Goal: Transaction & Acquisition: Subscribe to service/newsletter

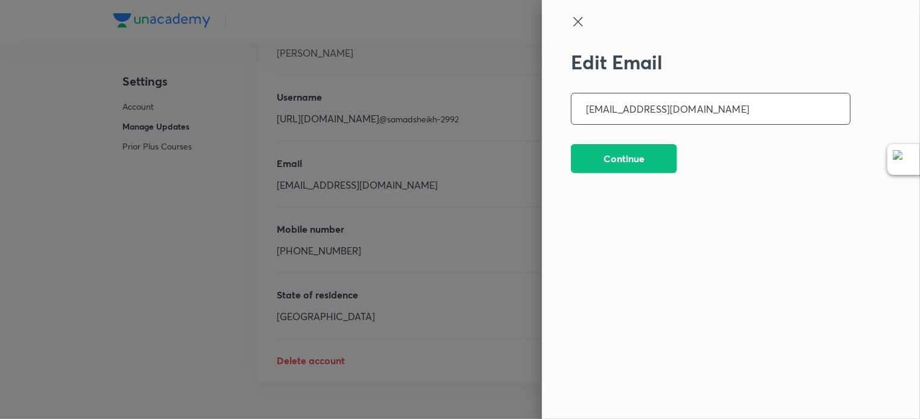
scroll to position [2981, 0]
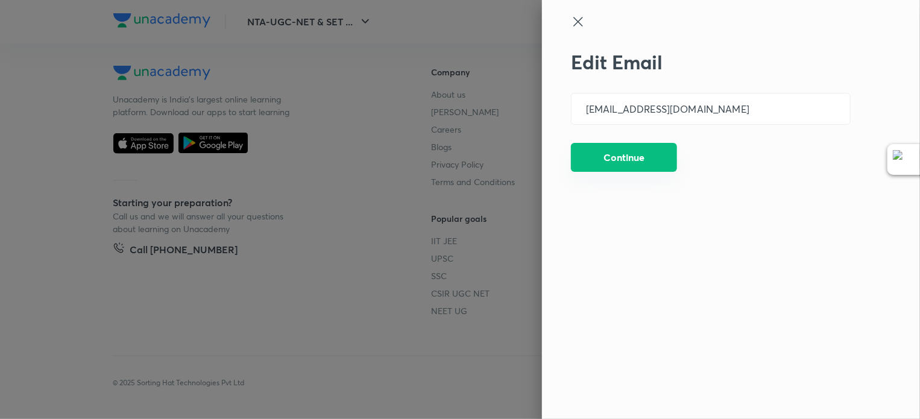
click at [627, 163] on button "Continue" at bounding box center [624, 157] width 106 height 29
click at [580, 27] on icon at bounding box center [578, 21] width 14 height 14
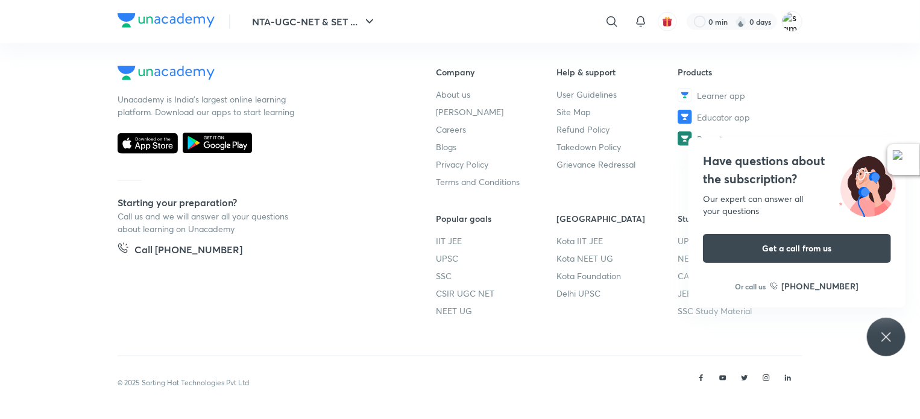
click at [822, 74] on footer "Unacademy is India’s largest online learning platform. Download our apps to sta…" at bounding box center [460, 217] width 920 height 401
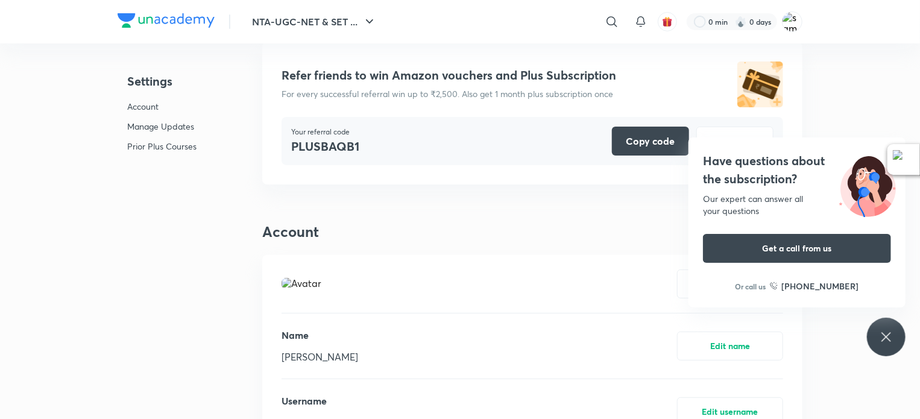
scroll to position [59, 0]
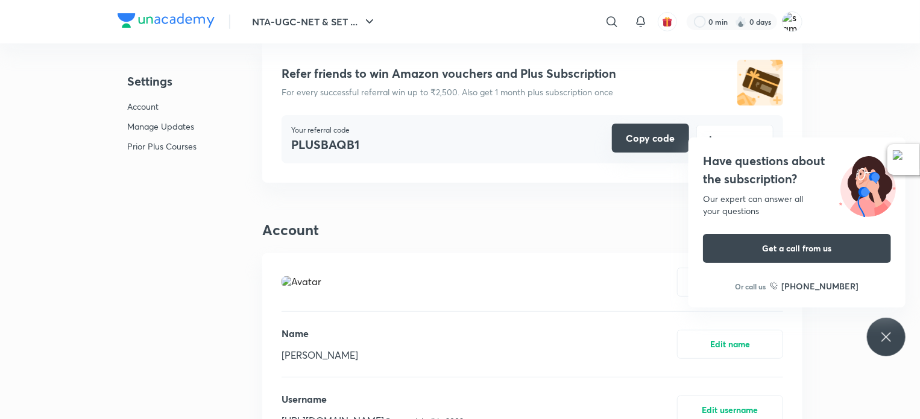
click at [645, 141] on button "Copy code" at bounding box center [650, 138] width 77 height 29
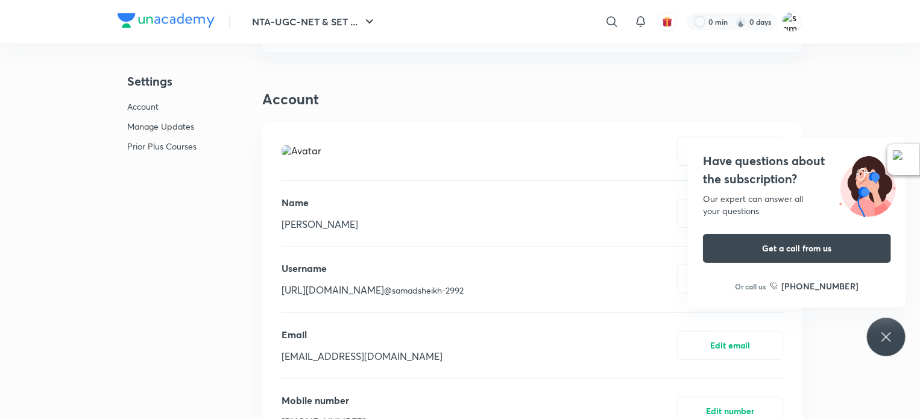
scroll to position [0, 0]
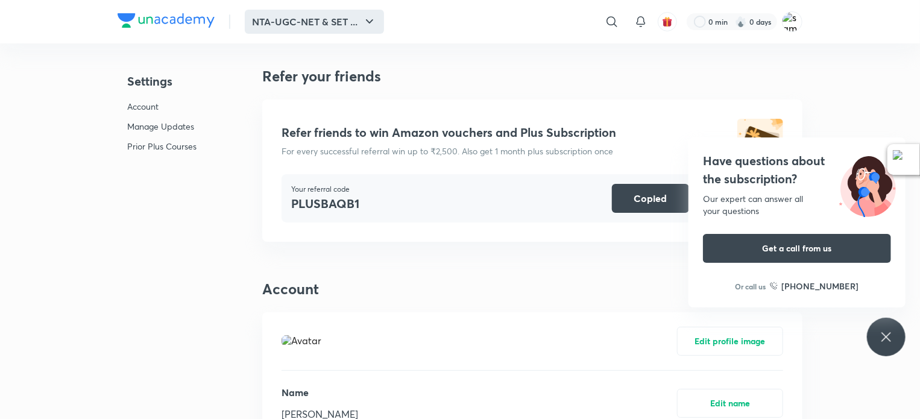
click at [354, 24] on button "NTA-UGC-NET & SET ..." at bounding box center [314, 22] width 139 height 24
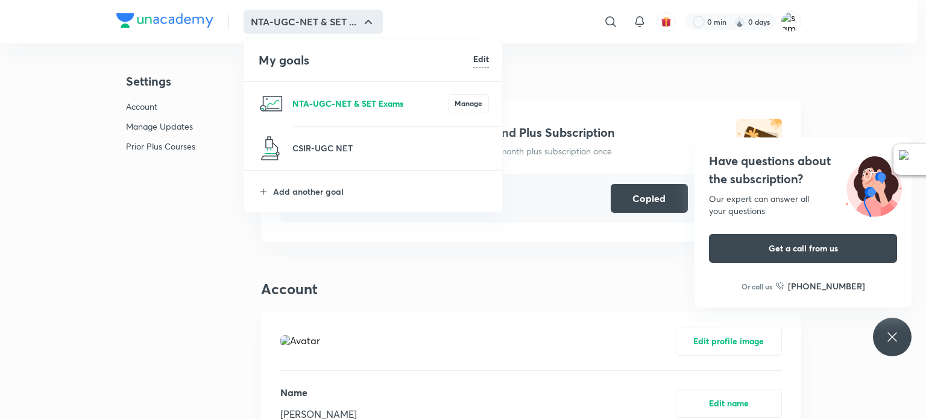
click at [333, 101] on p "NTA-UGC-NET & SET Exams" at bounding box center [370, 103] width 156 height 13
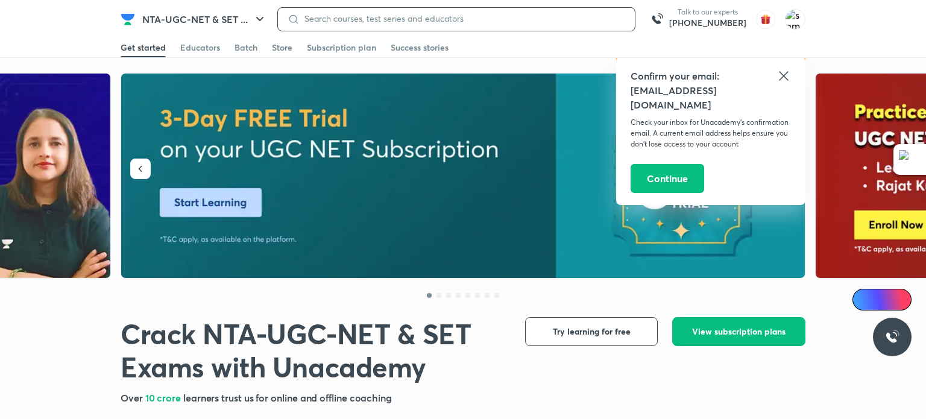
click at [340, 21] on input at bounding box center [463, 19] width 326 height 10
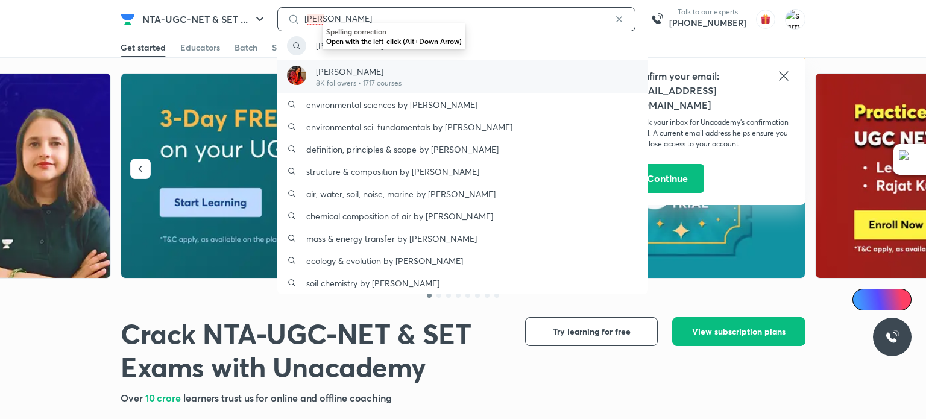
type input "jyoti bala"
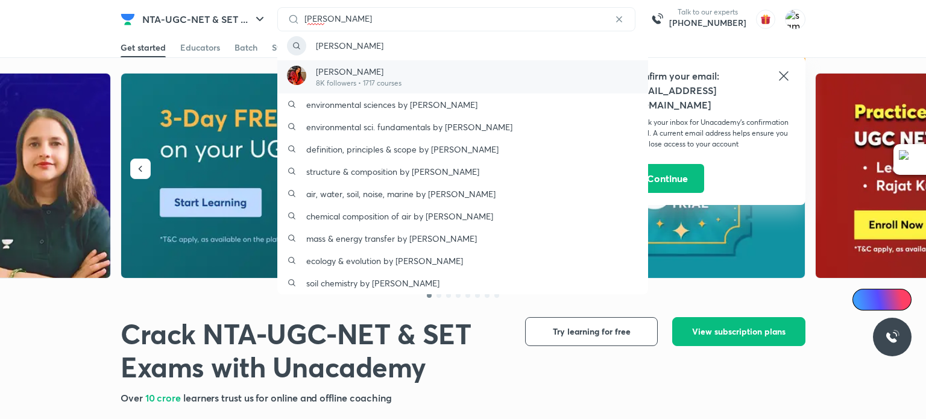
click at [354, 78] on p "8K followers • 1717 courses" at bounding box center [359, 83] width 86 height 11
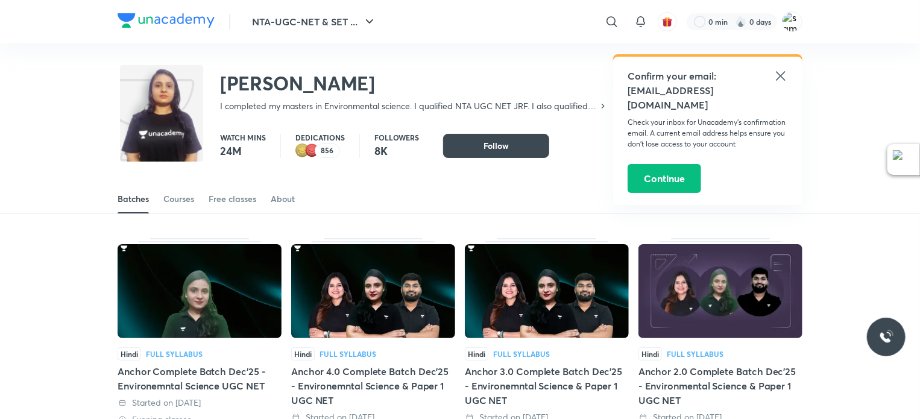
click at [783, 74] on icon at bounding box center [780, 75] width 9 height 9
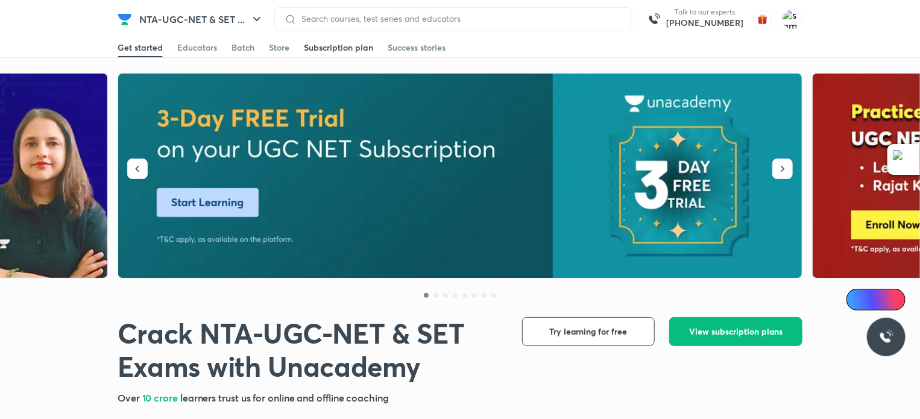
click at [327, 49] on div "Subscription plan" at bounding box center [338, 48] width 69 height 12
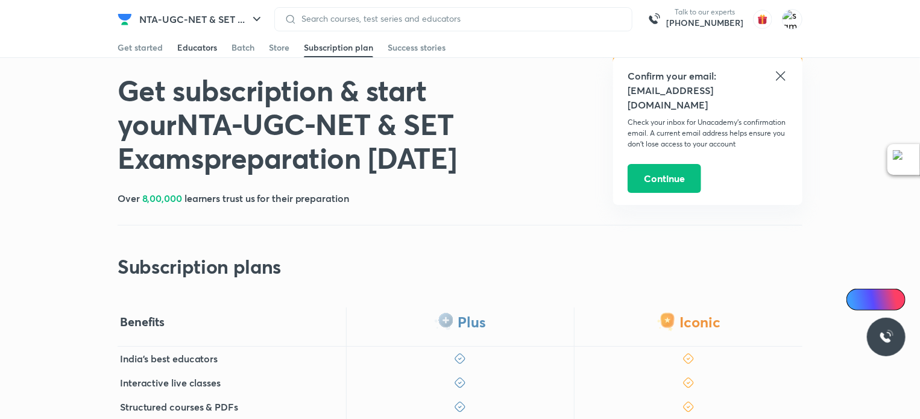
click at [186, 50] on div "Educators" at bounding box center [197, 48] width 40 height 12
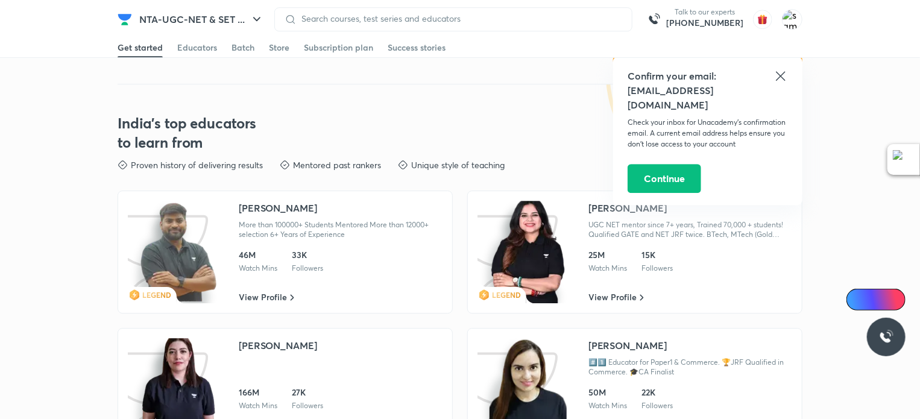
scroll to position [1768, 0]
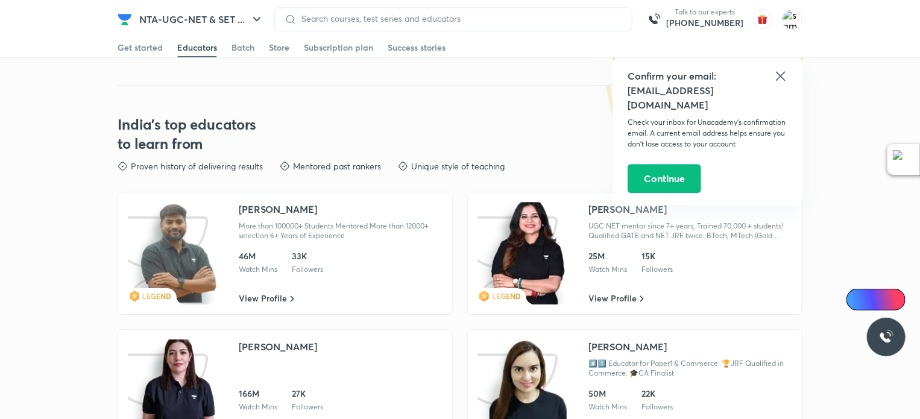
click at [781, 78] on icon at bounding box center [780, 76] width 14 height 14
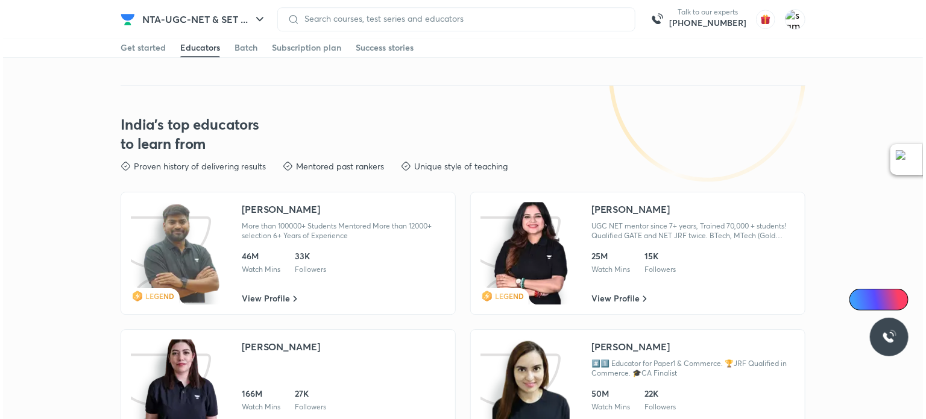
scroll to position [1629, 0]
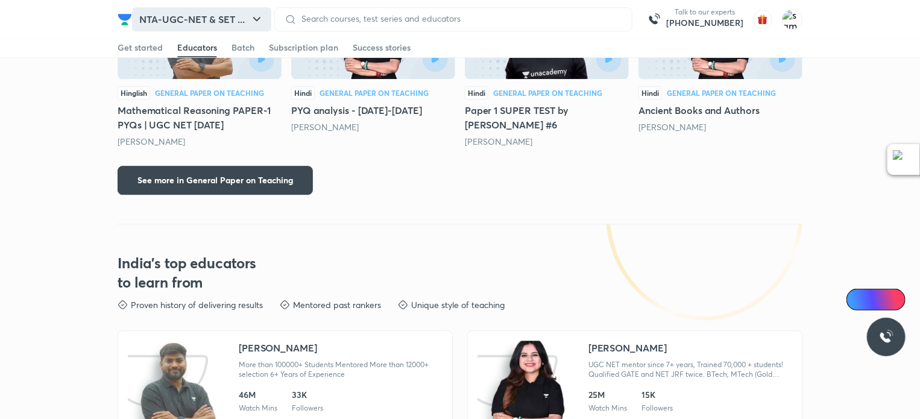
click at [230, 25] on button "NTA-UGC-NET & SET ..." at bounding box center [201, 19] width 139 height 24
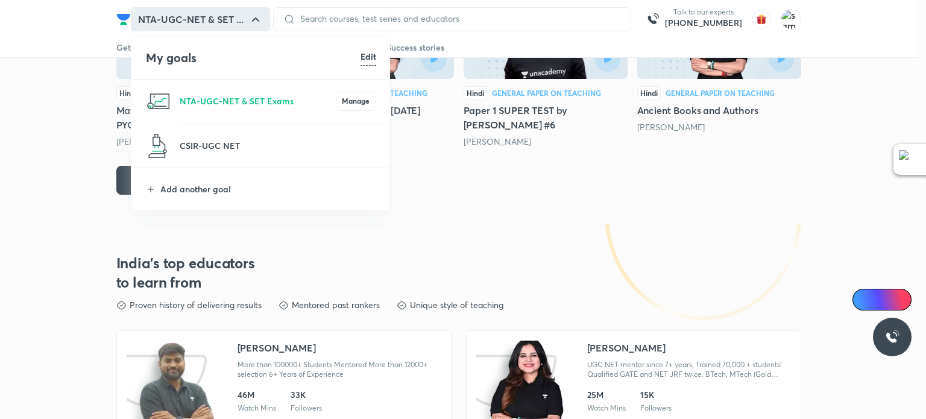
click at [440, 169] on div at bounding box center [463, 209] width 926 height 419
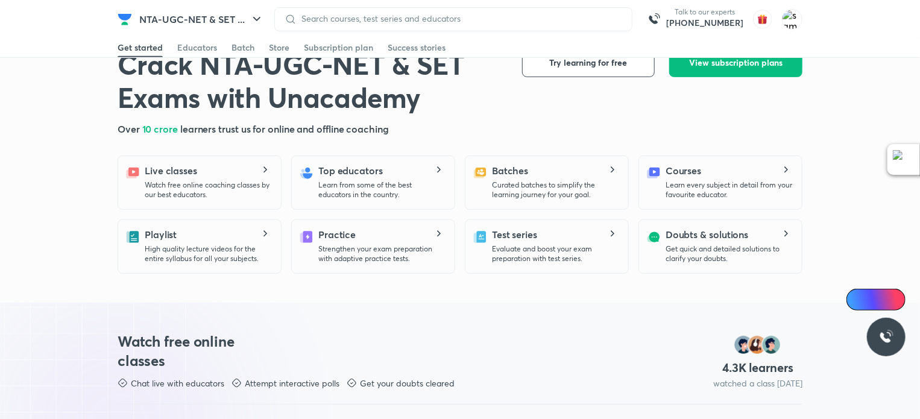
scroll to position [250, 0]
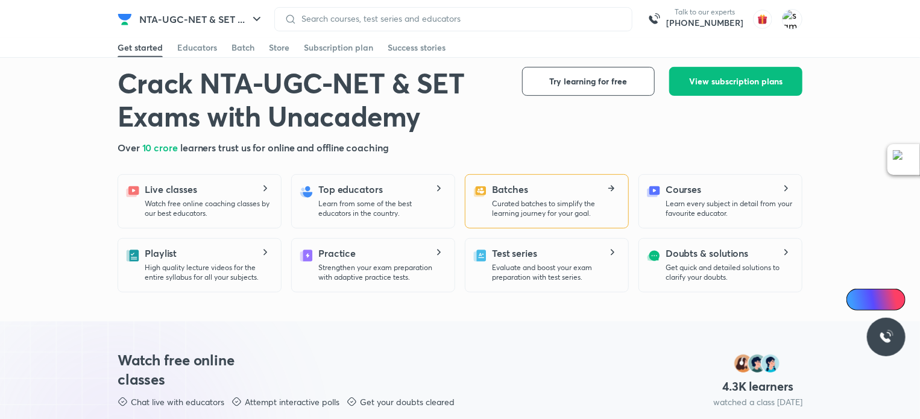
click at [521, 197] on div "Batches Curated batches to simplify the learning journey for your goal." at bounding box center [555, 200] width 127 height 36
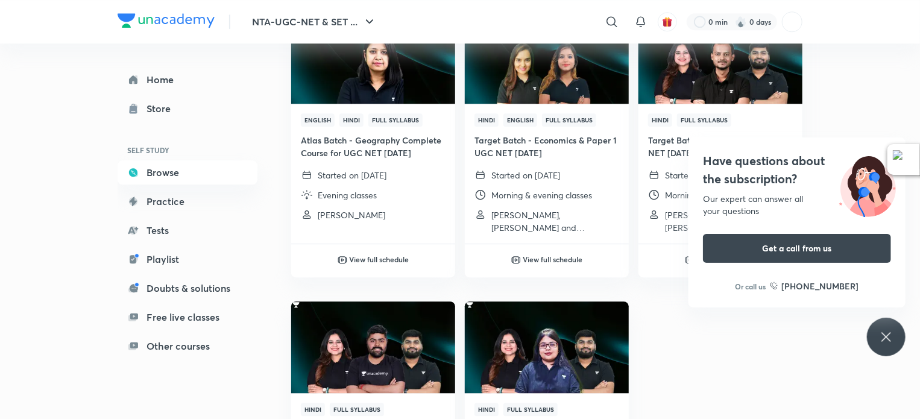
scroll to position [1836, 0]
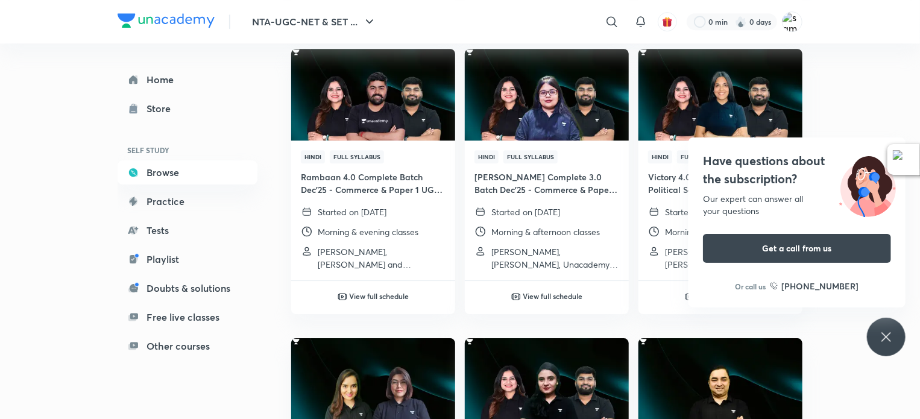
scroll to position [250, 0]
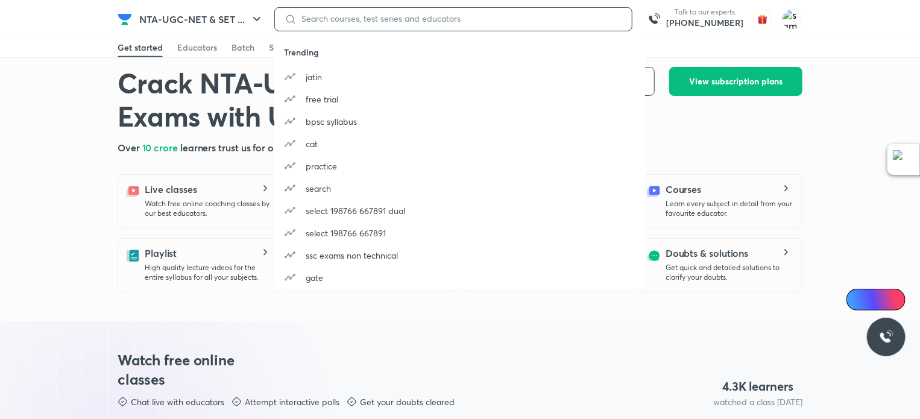
click at [341, 15] on input at bounding box center [460, 19] width 326 height 10
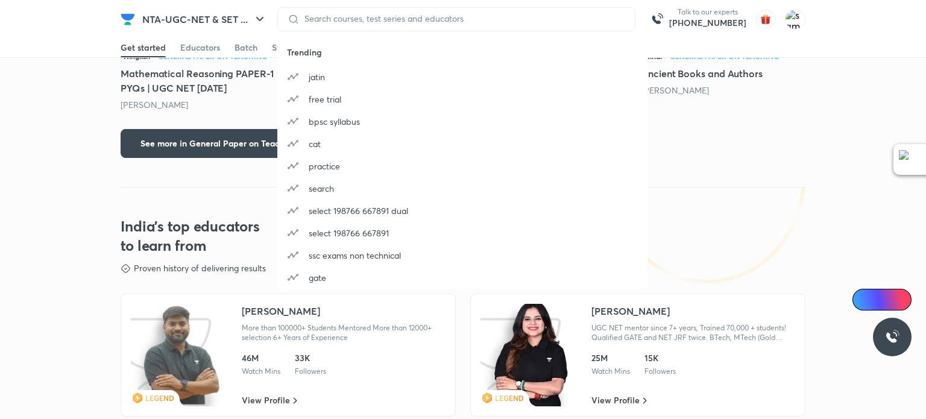
scroll to position [1769, 0]
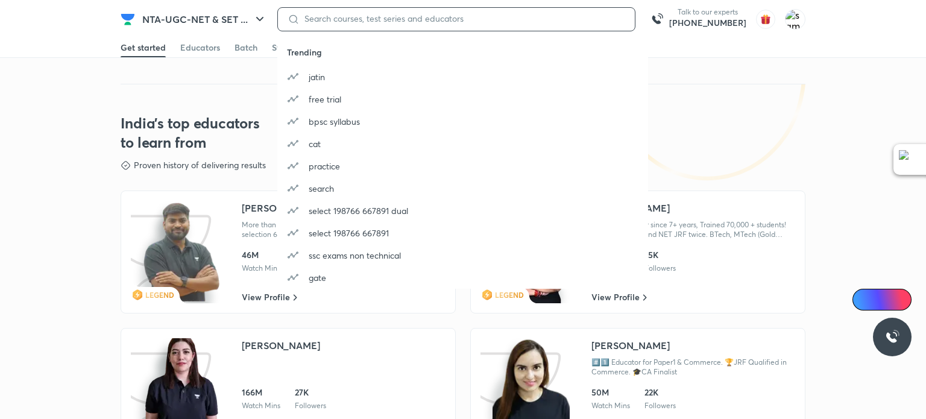
click at [352, 18] on input at bounding box center [463, 19] width 326 height 10
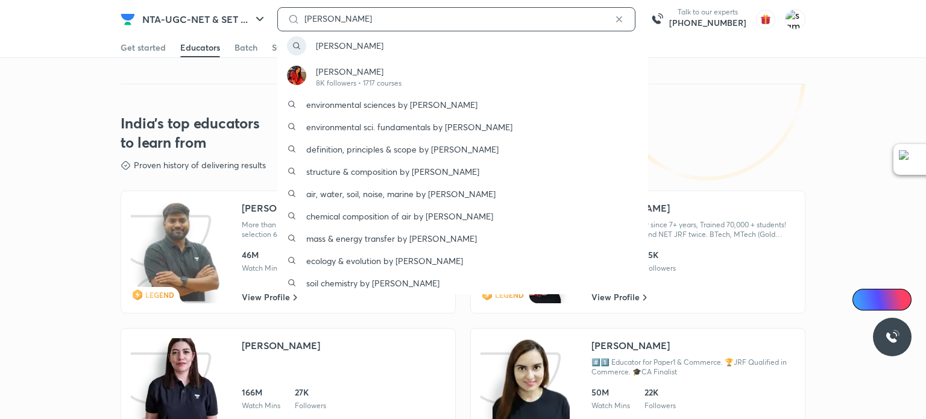
type input "jyoti bala"
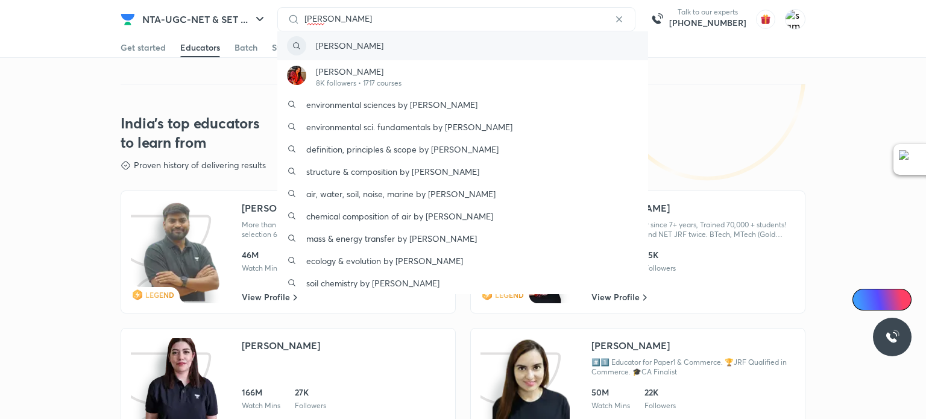
click at [487, 52] on div "jyoti bala" at bounding box center [462, 45] width 371 height 29
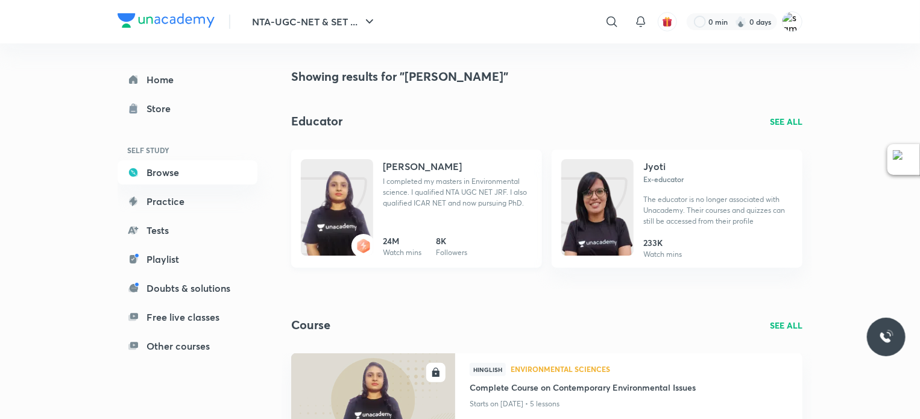
click at [448, 186] on p "I completed my masters in Environmental science. I qualified NTA UGC NET JRF. I…" at bounding box center [457, 192] width 149 height 33
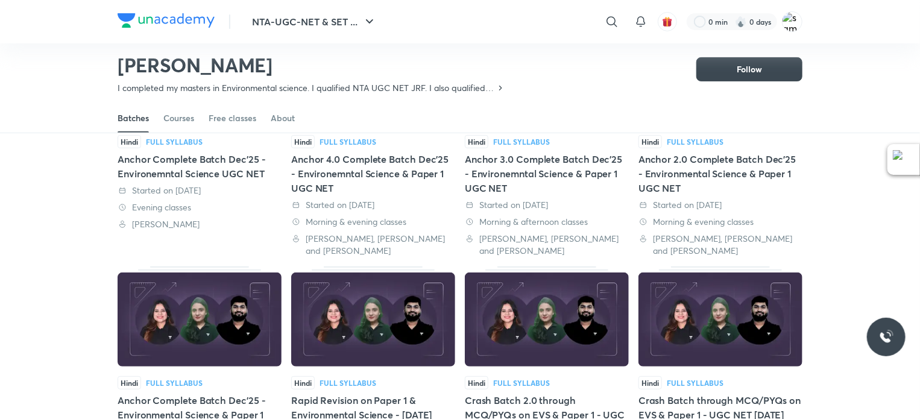
scroll to position [175, 0]
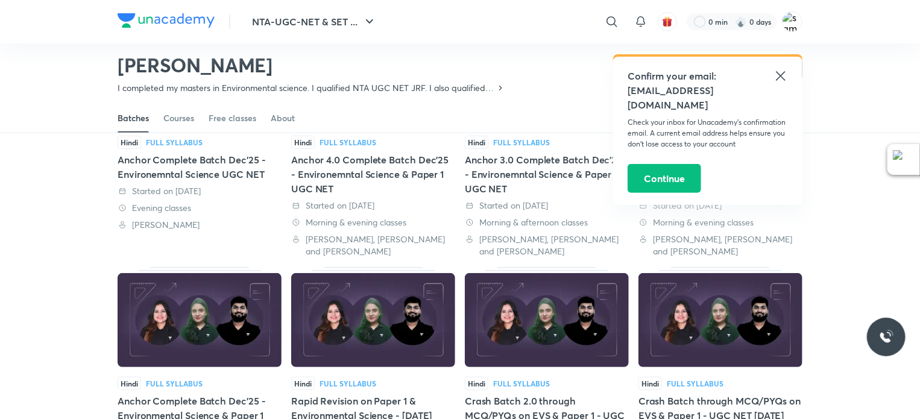
click at [779, 78] on icon at bounding box center [780, 76] width 14 height 14
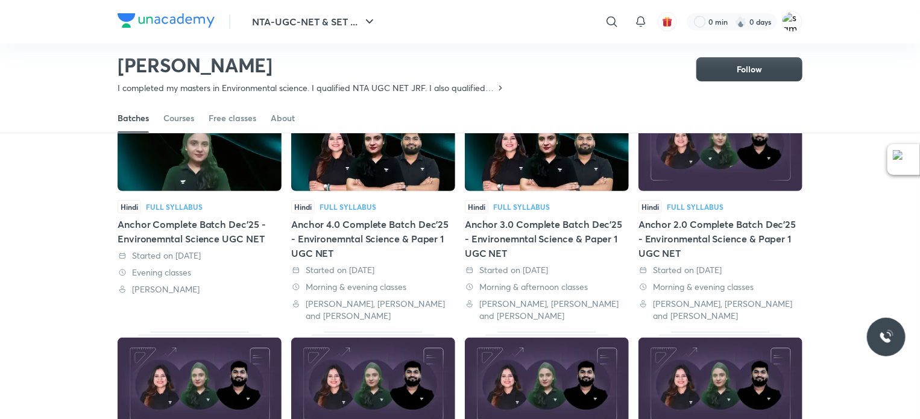
scroll to position [88, 0]
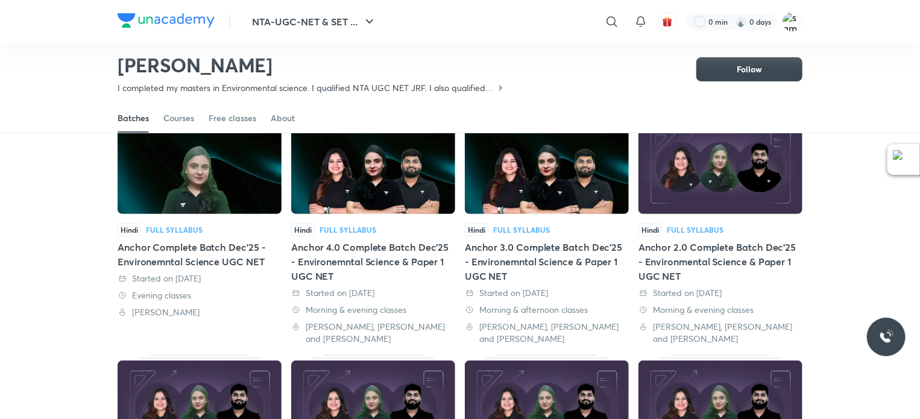
click at [180, 256] on div "Anchor Complete Batch Dec'25 - Environemntal Science UGC NET" at bounding box center [200, 254] width 164 height 29
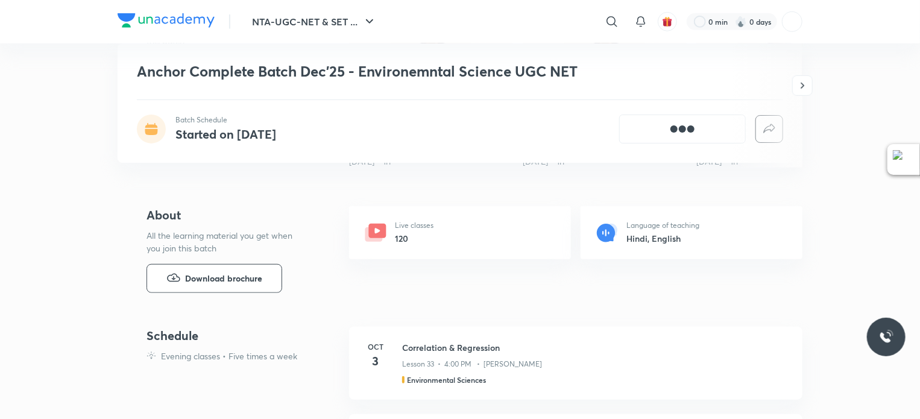
scroll to position [380, 0]
click at [247, 271] on span "Download brochure" at bounding box center [223, 277] width 77 height 13
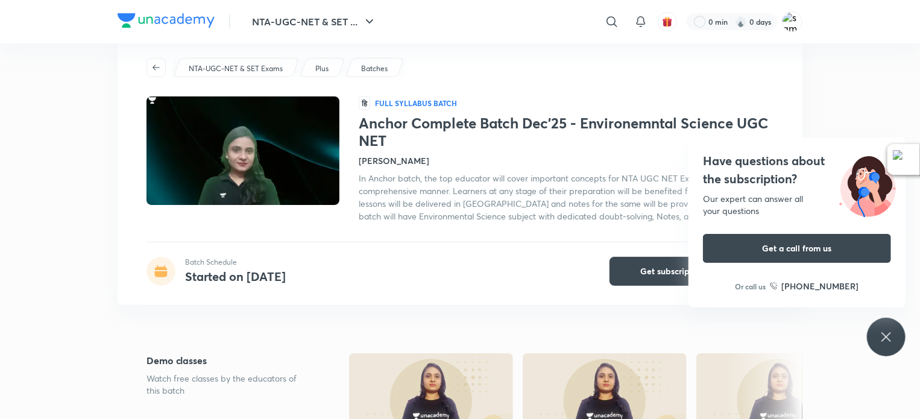
scroll to position [0, 0]
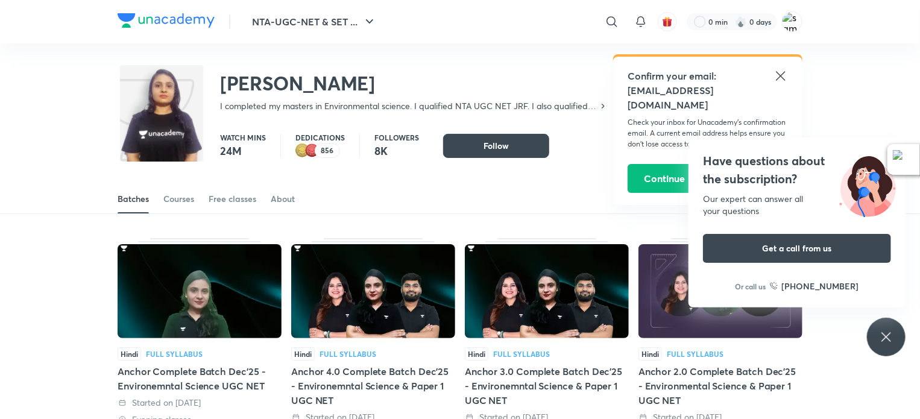
click at [466, 209] on div "Batches Courses Free classes About" at bounding box center [460, 198] width 685 height 29
click at [304, 139] on p "Dedications" at bounding box center [319, 137] width 49 height 7
click at [305, 154] on img at bounding box center [312, 150] width 14 height 14
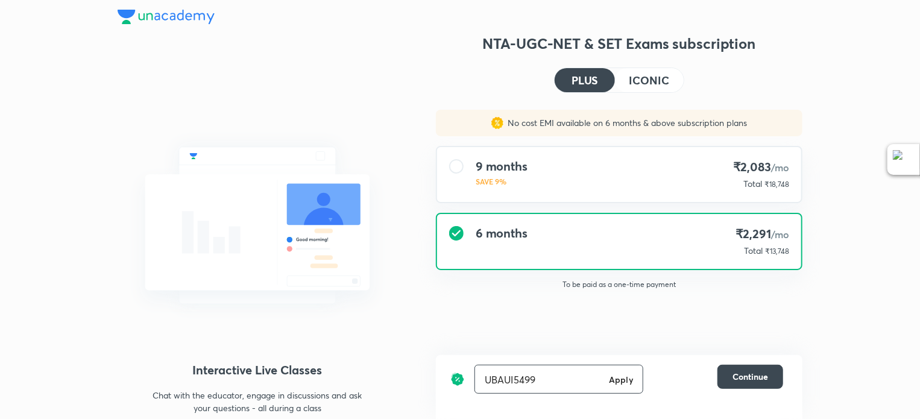
click at [621, 377] on h6 "Apply" at bounding box center [621, 379] width 24 height 13
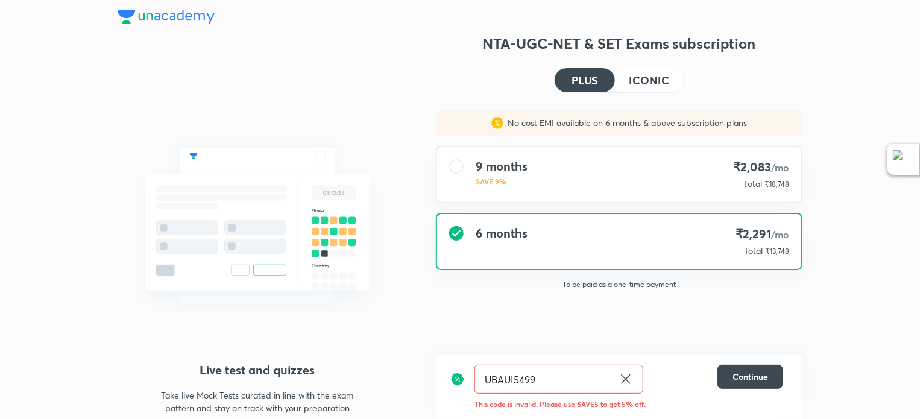
click at [579, 377] on input "UBAUI5499" at bounding box center [544, 379] width 139 height 28
type input "UNAUI5499"
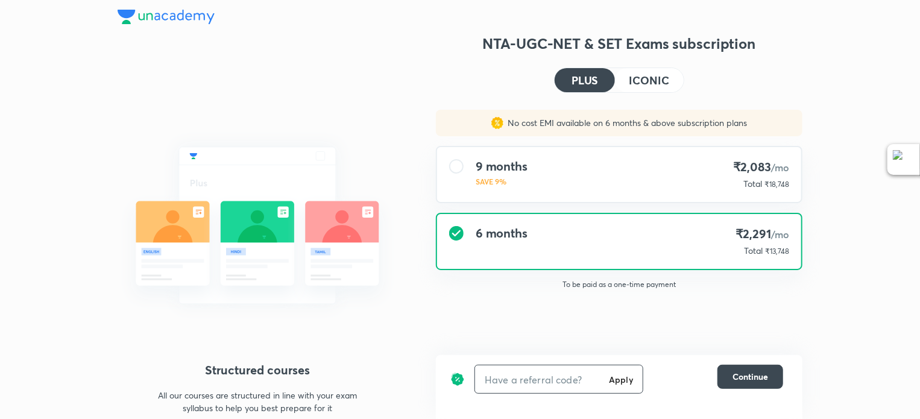
click at [571, 378] on input "text" at bounding box center [539, 379] width 129 height 28
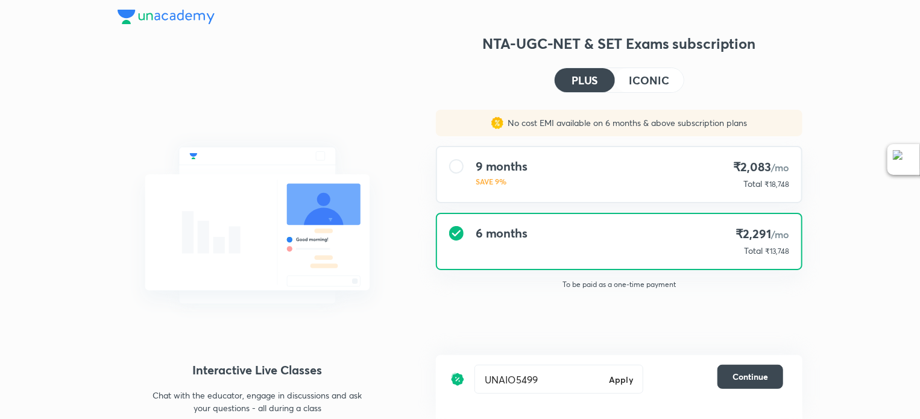
click at [623, 383] on h6 "Apply" at bounding box center [621, 379] width 24 height 13
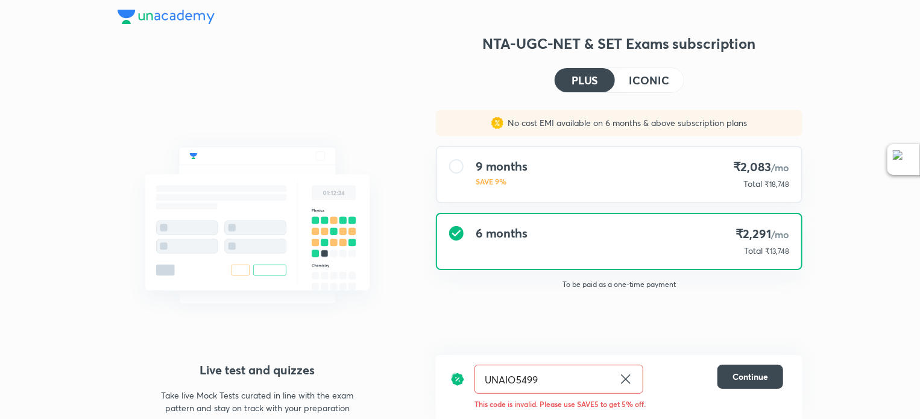
click at [579, 383] on input "UNAIO5499" at bounding box center [544, 379] width 139 height 28
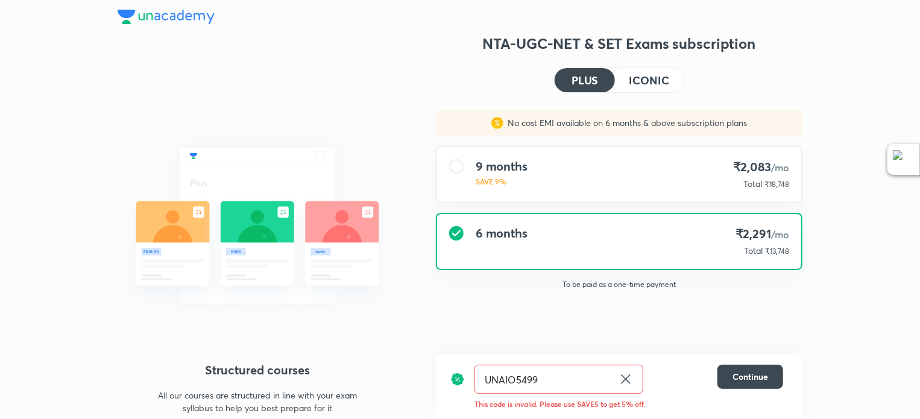
type input "UNA15499"
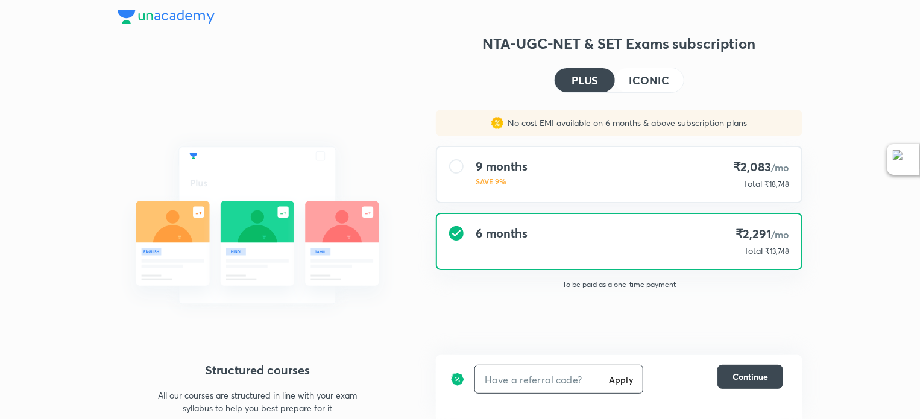
type input "0"
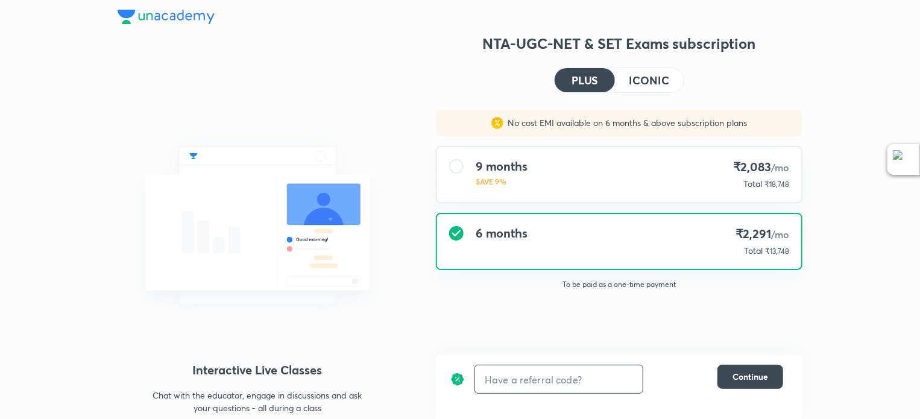
type input "u"
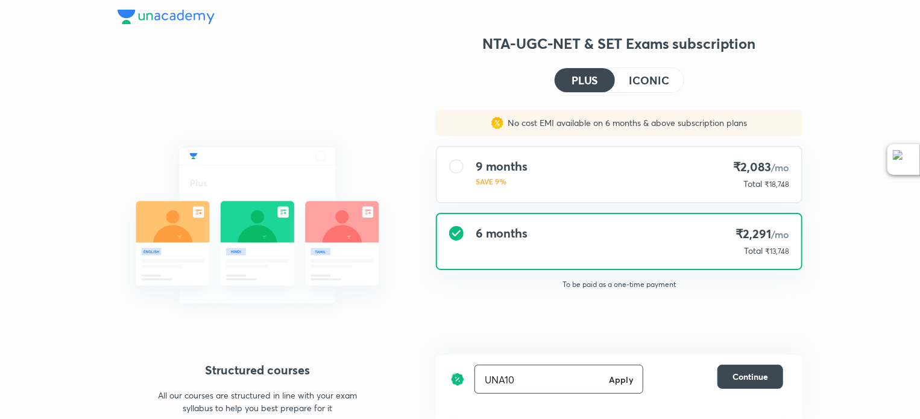
type input "UNA10"
click at [618, 384] on h6 "Apply" at bounding box center [621, 379] width 24 height 13
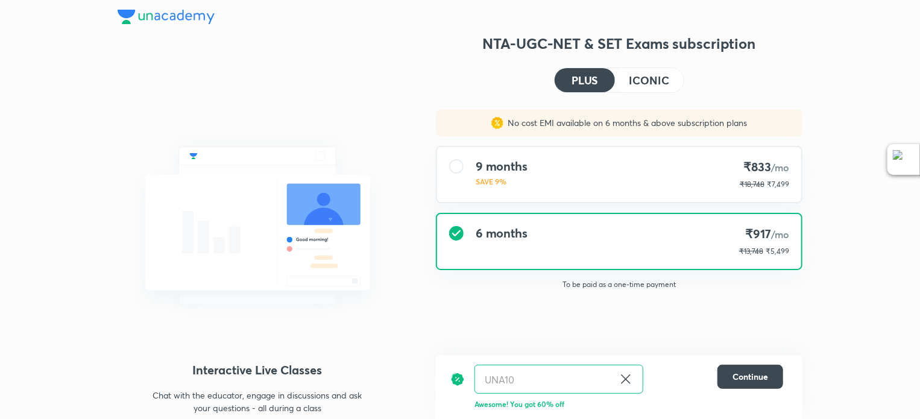
click at [651, 80] on h4 "ICONIC" at bounding box center [649, 80] width 40 height 11
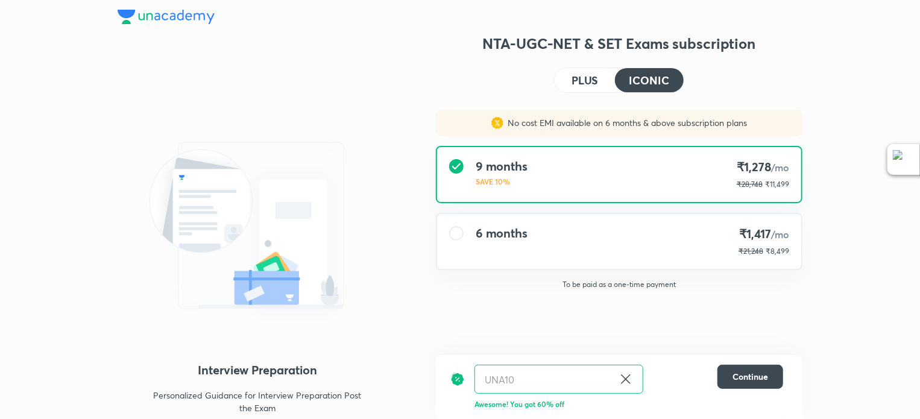
click at [571, 81] on button "PLUS" at bounding box center [585, 80] width 60 height 24
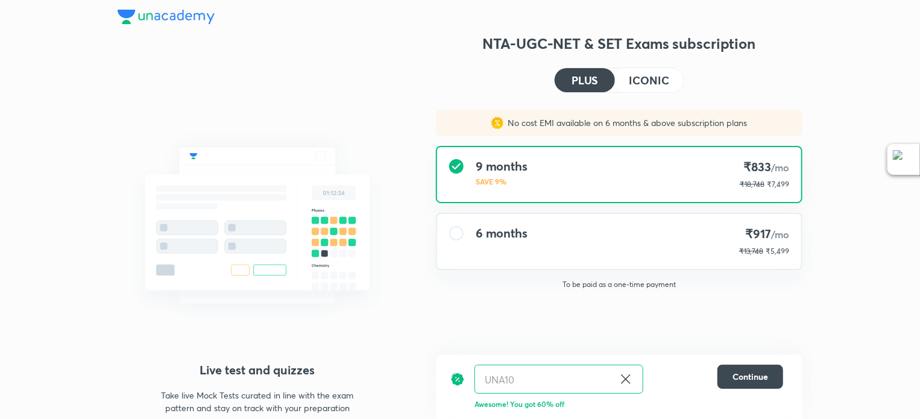
click at [485, 237] on h4 "6 months" at bounding box center [502, 233] width 52 height 14
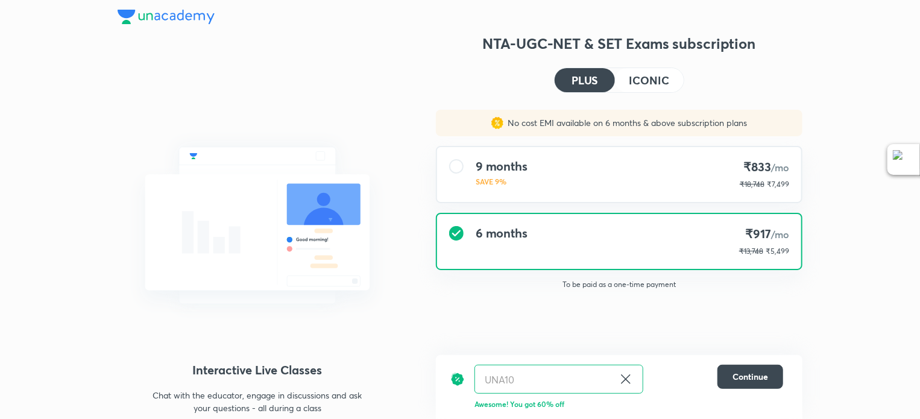
click at [533, 174] on div "9 months SAVE 9% ₹833 /mo ₹18,748 ₹7,499" at bounding box center [619, 174] width 364 height 55
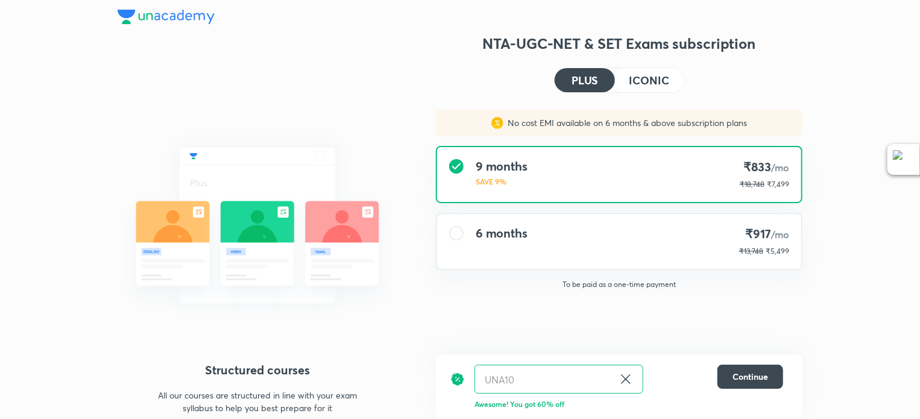
click at [651, 84] on h4 "ICONIC" at bounding box center [649, 80] width 40 height 11
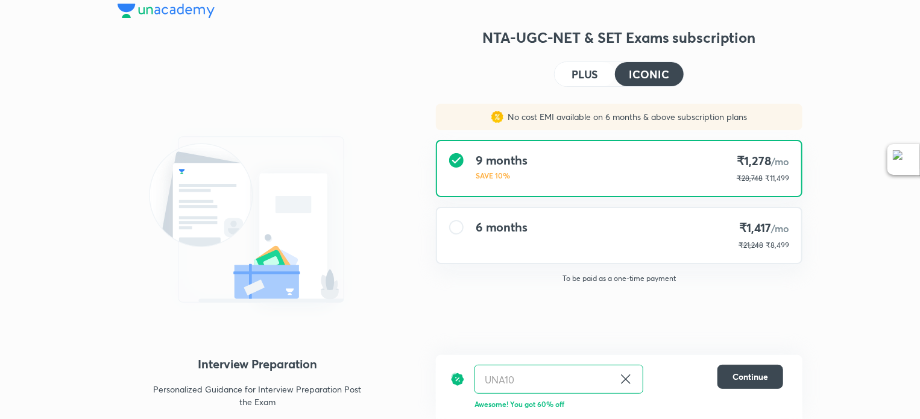
scroll to position [13, 0]
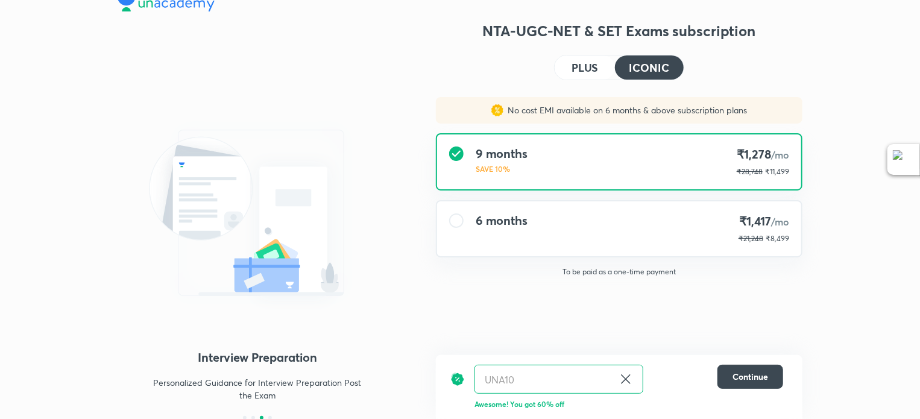
click at [244, 414] on div "1:1 Live Mentorship Get personalized expert guidance on exam-strategy and get h…" at bounding box center [258, 248] width 280 height 342
click at [247, 416] on div at bounding box center [258, 418] width 280 height 4
click at [244, 416] on div at bounding box center [245, 418] width 4 height 4
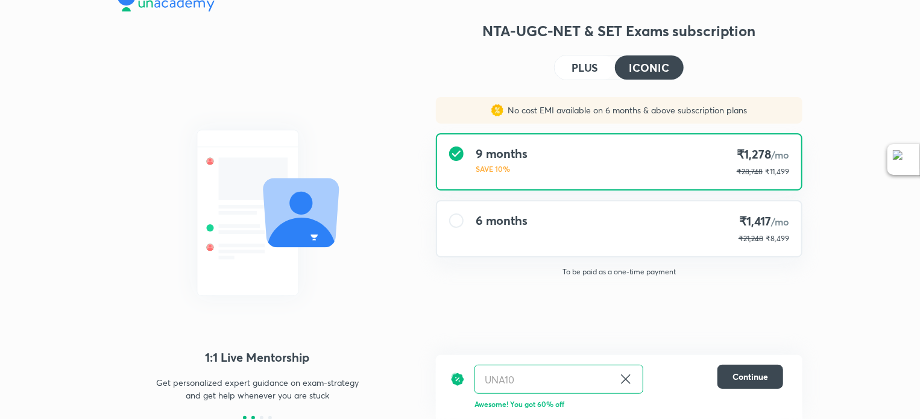
click at [253, 417] on div at bounding box center [253, 418] width 4 height 4
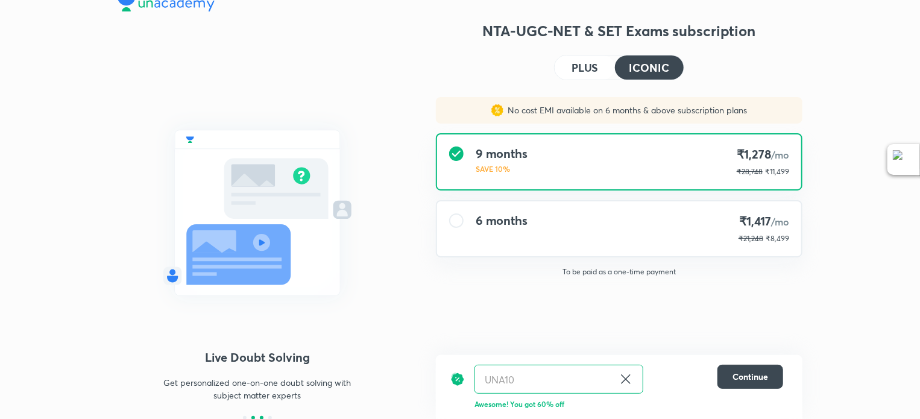
click at [261, 417] on div at bounding box center [262, 418] width 4 height 4
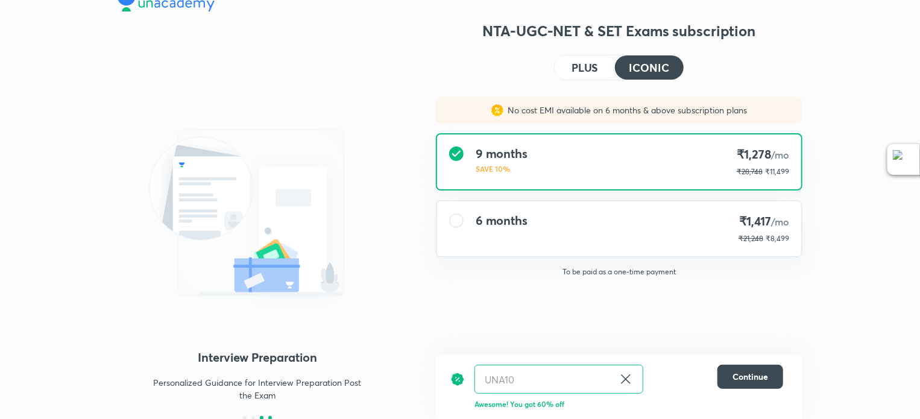
click at [270, 417] on div at bounding box center [270, 418] width 4 height 4
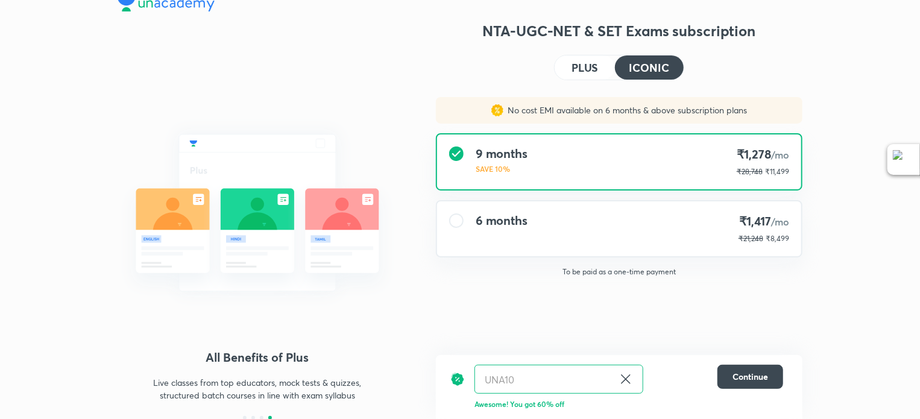
click at [573, 72] on h4 "PLUS" at bounding box center [584, 67] width 27 height 11
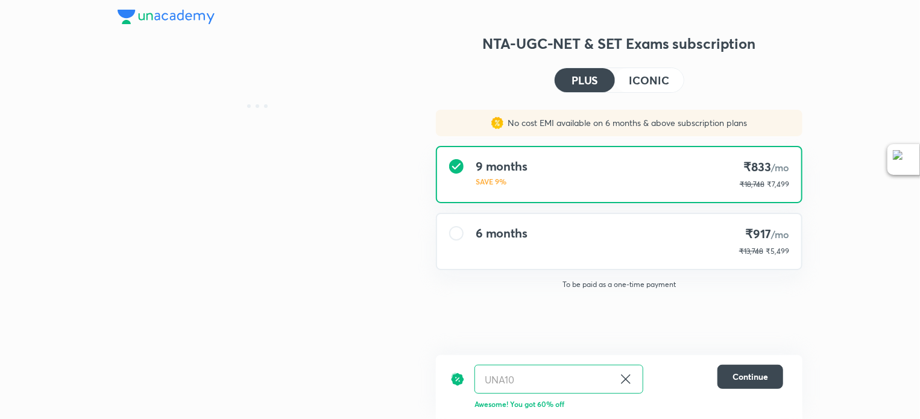
scroll to position [0, 0]
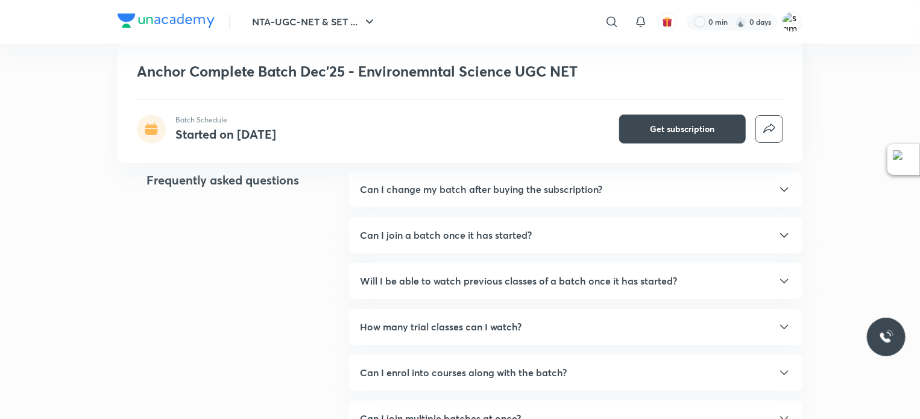
scroll to position [1565, 0]
click at [548, 185] on h5 "Can I change my batch after buying the subscription?" at bounding box center [481, 189] width 242 height 14
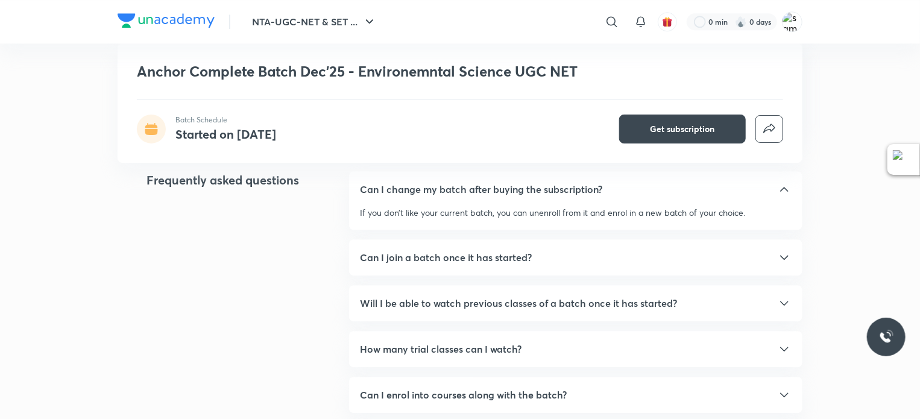
click at [548, 185] on h5 "Can I change my batch after buying the subscription?" at bounding box center [481, 189] width 242 height 14
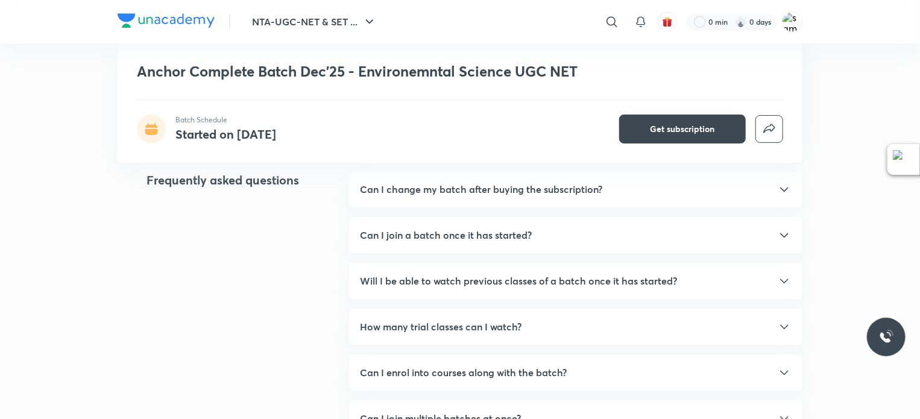
click at [529, 217] on div "Can I join a batch once it has started? Yes, you can join a batch after it has …" at bounding box center [575, 235] width 453 height 36
click at [529, 219] on div "Can I join a batch once it has started? Yes, you can join a batch after it has …" at bounding box center [575, 235] width 453 height 36
click at [530, 219] on div "Can I join a batch once it has started? Yes, you can join a batch after it has …" at bounding box center [575, 235] width 453 height 36
click at [543, 228] on div "Can I join a batch once it has started?" at bounding box center [576, 235] width 432 height 14
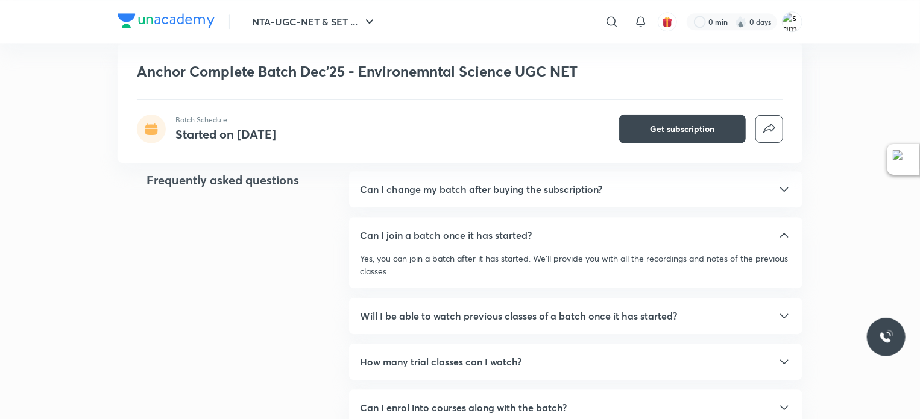
click at [543, 228] on div "Can I join a batch once it has started?" at bounding box center [576, 235] width 432 height 14
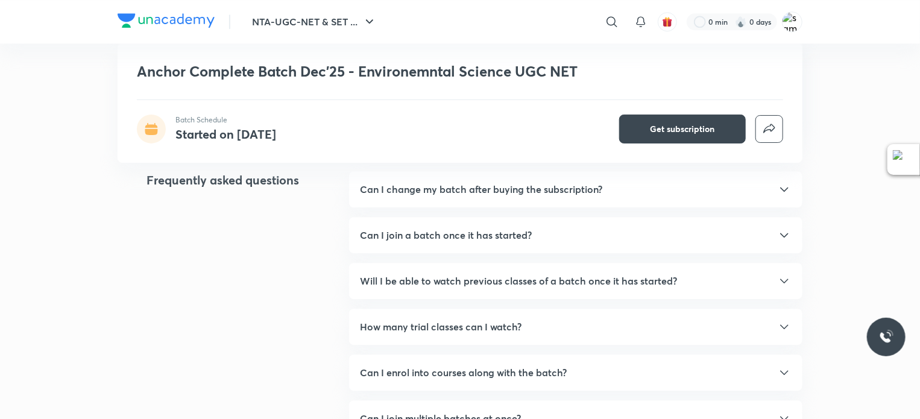
click at [556, 277] on h5 "Will I be able to watch previous classes of a batch once it has started?" at bounding box center [518, 281] width 317 height 14
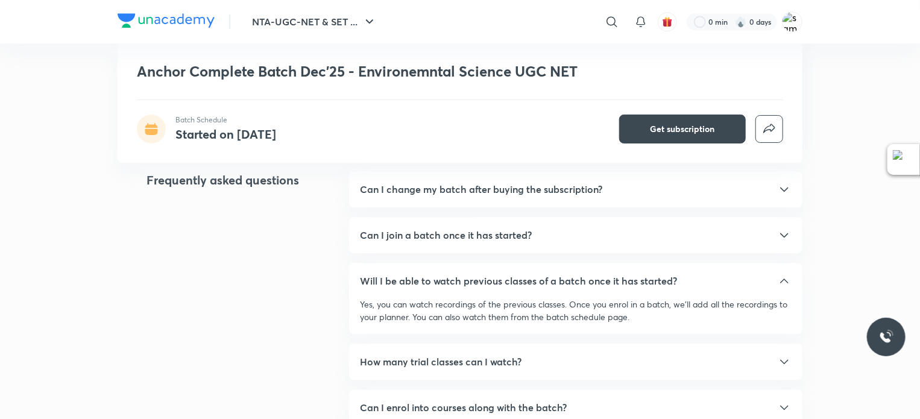
click at [556, 277] on h5 "Will I be able to watch previous classes of a batch once it has started?" at bounding box center [518, 281] width 317 height 14
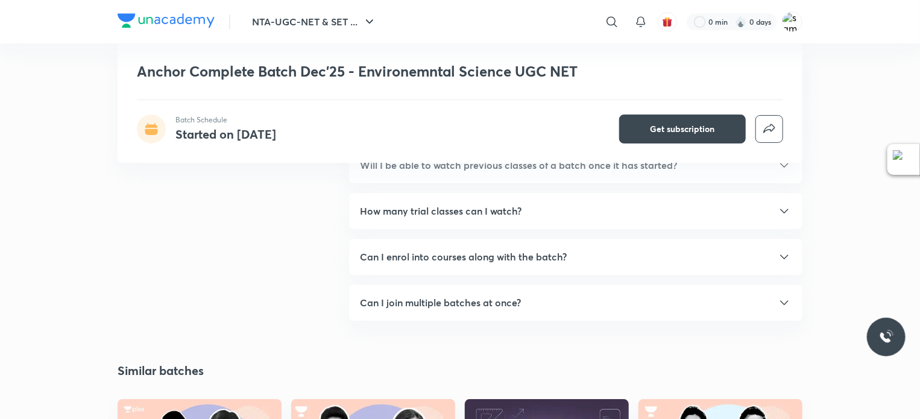
scroll to position [1685, 0]
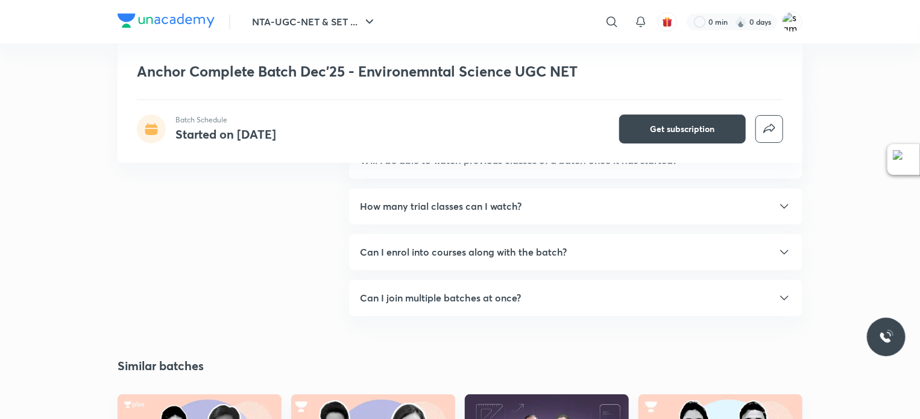
click at [517, 185] on div "Can I change my batch after buying the subscription? If you don’t like your cur…" at bounding box center [575, 188] width 453 height 275
click at [528, 203] on div "How many trial classes can I watch?" at bounding box center [576, 206] width 432 height 14
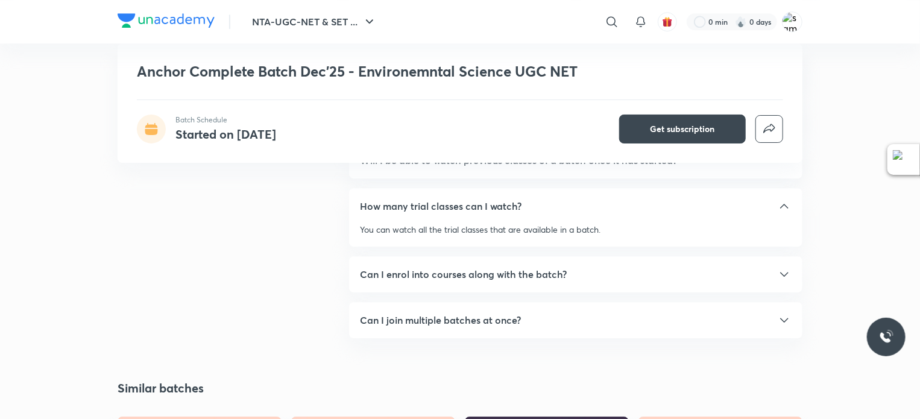
click at [528, 203] on div "How many trial classes can I watch?" at bounding box center [576, 206] width 432 height 14
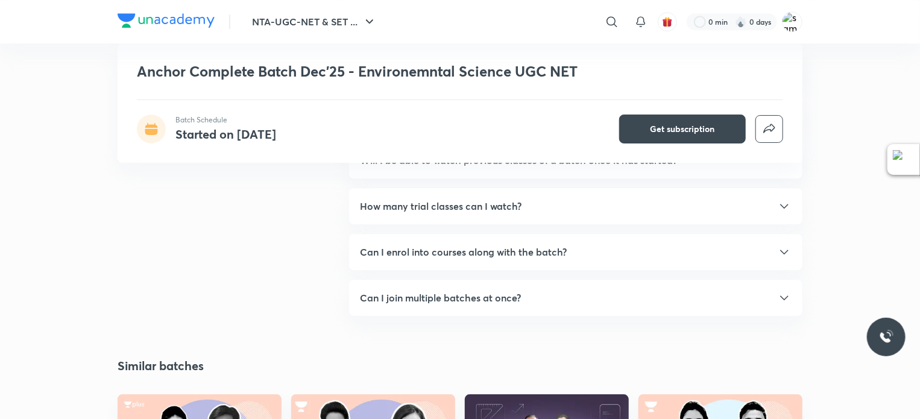
click at [547, 236] on div "Can I enrol into courses along with the batch? Yes, you can enrol in any course…" at bounding box center [575, 252] width 453 height 36
click at [555, 245] on h5 "Can I enrol into courses along with the batch?" at bounding box center [463, 252] width 207 height 14
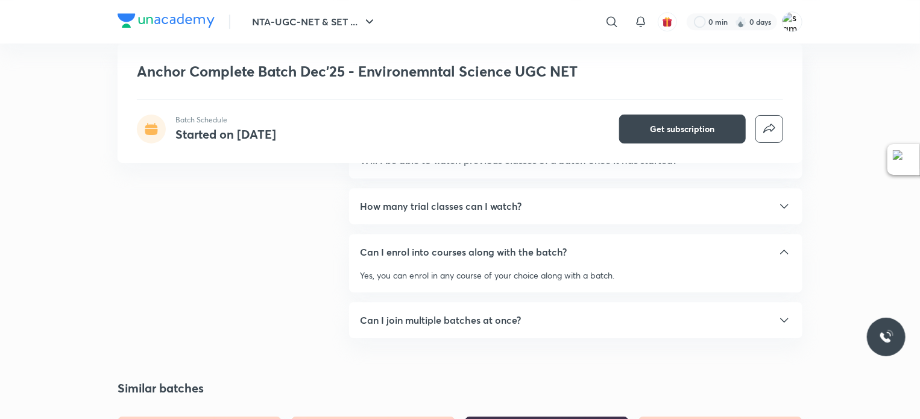
click at [555, 245] on h5 "Can I enrol into courses along with the batch?" at bounding box center [463, 252] width 207 height 14
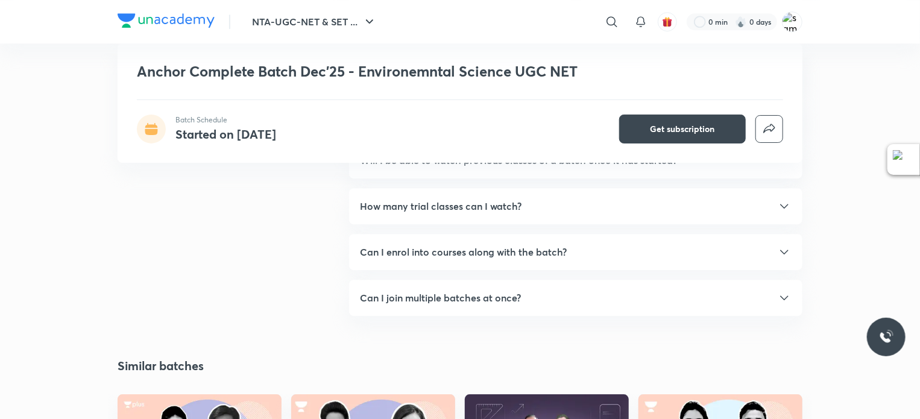
click at [561, 275] on div "Can I change my batch after buying the subscription? If you don’t like your cur…" at bounding box center [575, 188] width 453 height 275
click at [564, 282] on div "Can I join multiple batches at once? Yes, you can enrol in as many batches and …" at bounding box center [575, 298] width 453 height 36
click at [564, 178] on div "Can I change my batch after buying the subscription? If you don’t like your cur…" at bounding box center [575, 188] width 453 height 275
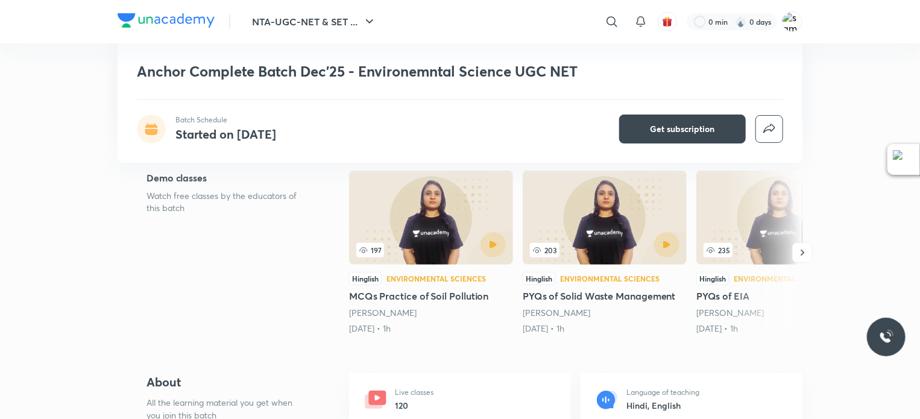
scroll to position [211, 0]
click at [808, 257] on icon "button" at bounding box center [802, 253] width 12 height 12
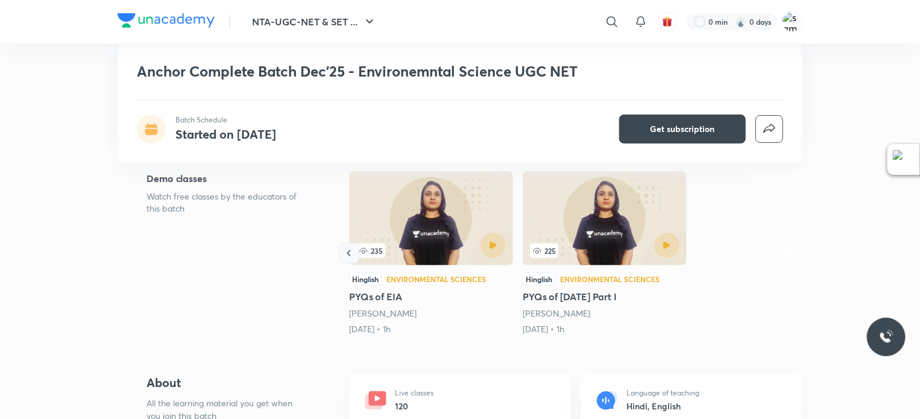
click at [351, 250] on icon "button" at bounding box center [349, 253] width 12 height 12
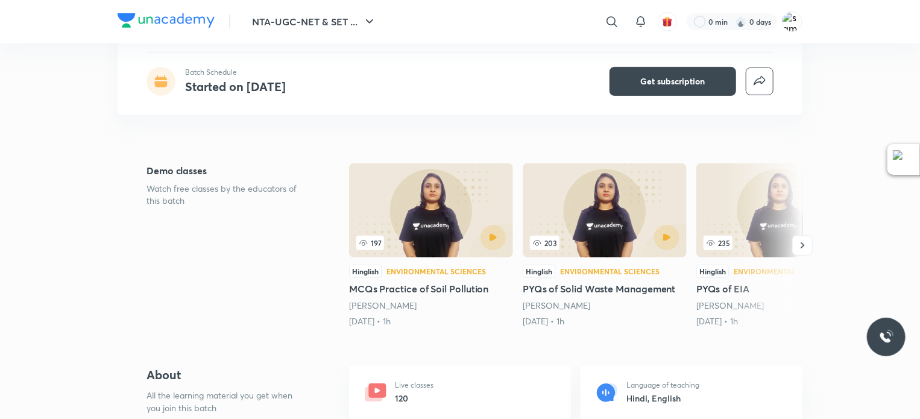
scroll to position [0, 0]
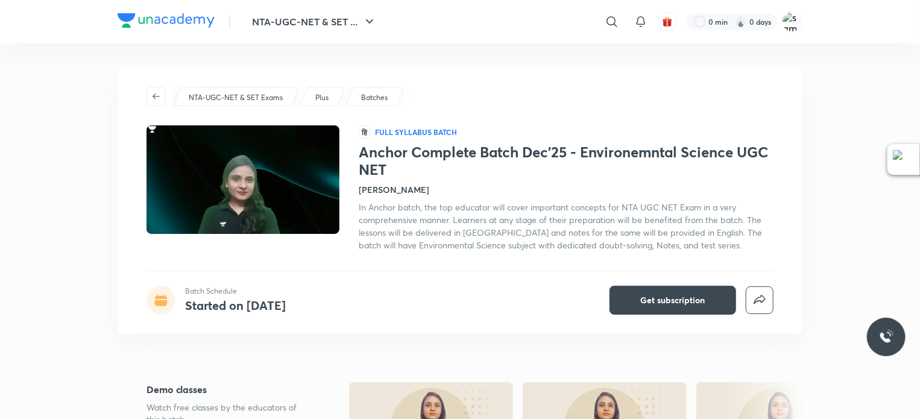
click at [390, 143] on h1 "Anchor Complete Batch Dec'25 - Environemntal Science UGC NET" at bounding box center [566, 160] width 415 height 35
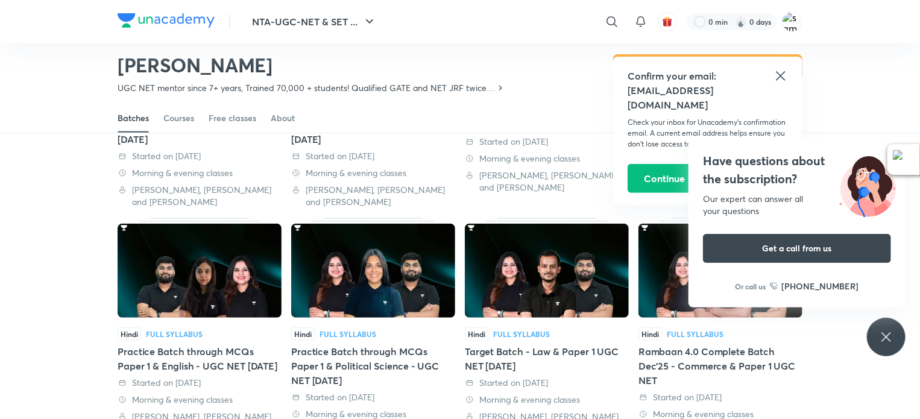
scroll to position [226, 0]
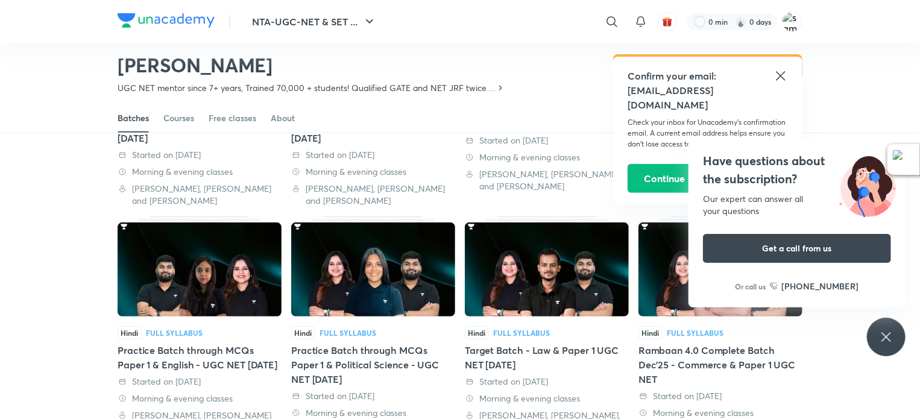
click at [777, 79] on icon at bounding box center [780, 75] width 9 height 9
